Goal: Information Seeking & Learning: Learn about a topic

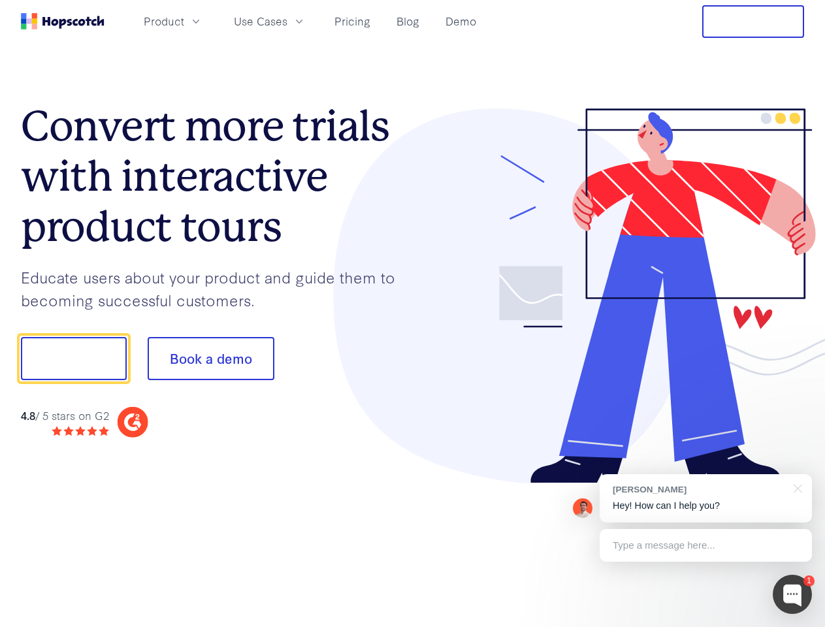
click at [413, 314] on div at bounding box center [609, 296] width 392 height 376
click at [184, 21] on span "Product" at bounding box center [164, 21] width 41 height 16
click at [288, 21] on span "Use Cases" at bounding box center [261, 21] width 54 height 16
click at [754, 22] on button "Free Trial" at bounding box center [754, 21] width 102 height 33
click at [73, 359] on button "Show me!" at bounding box center [74, 358] width 106 height 43
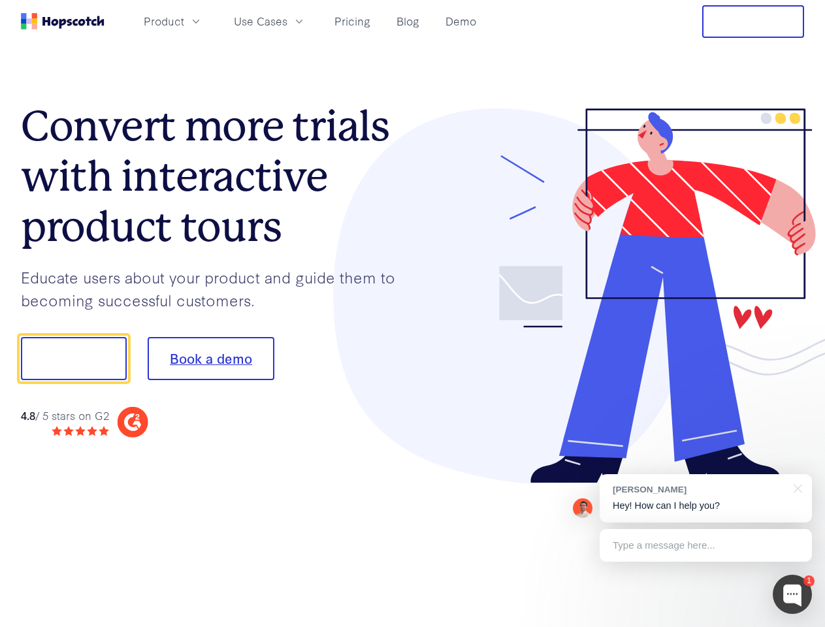
click at [210, 359] on button "Book a demo" at bounding box center [211, 358] width 127 height 43
click at [793, 595] on div at bounding box center [792, 594] width 39 height 39
click at [706, 499] on div "[PERSON_NAME] Hey! How can I help you?" at bounding box center [706, 498] width 212 height 48
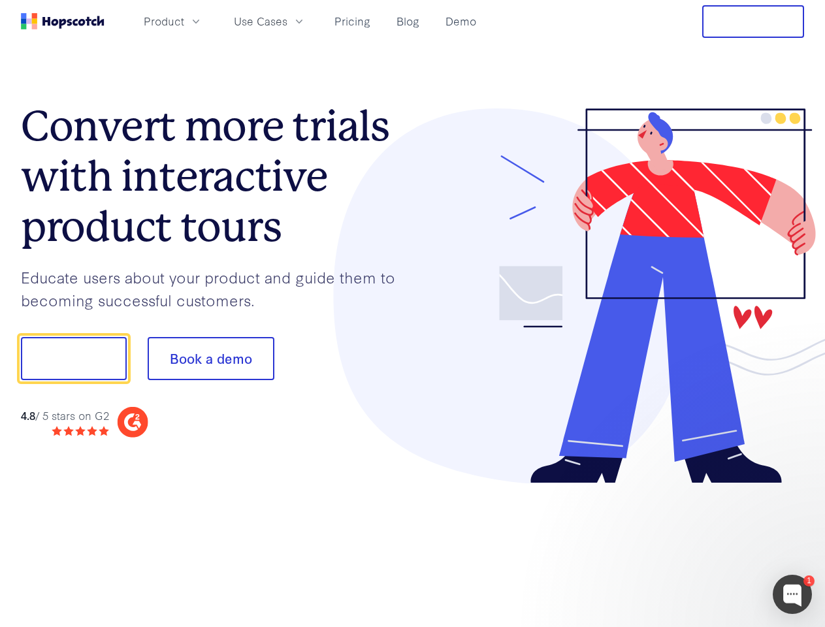
click at [796, 488] on div at bounding box center [689, 357] width 245 height 436
click at [706, 546] on div at bounding box center [689, 444] width 245 height 261
